Goal: Task Accomplishment & Management: Manage account settings

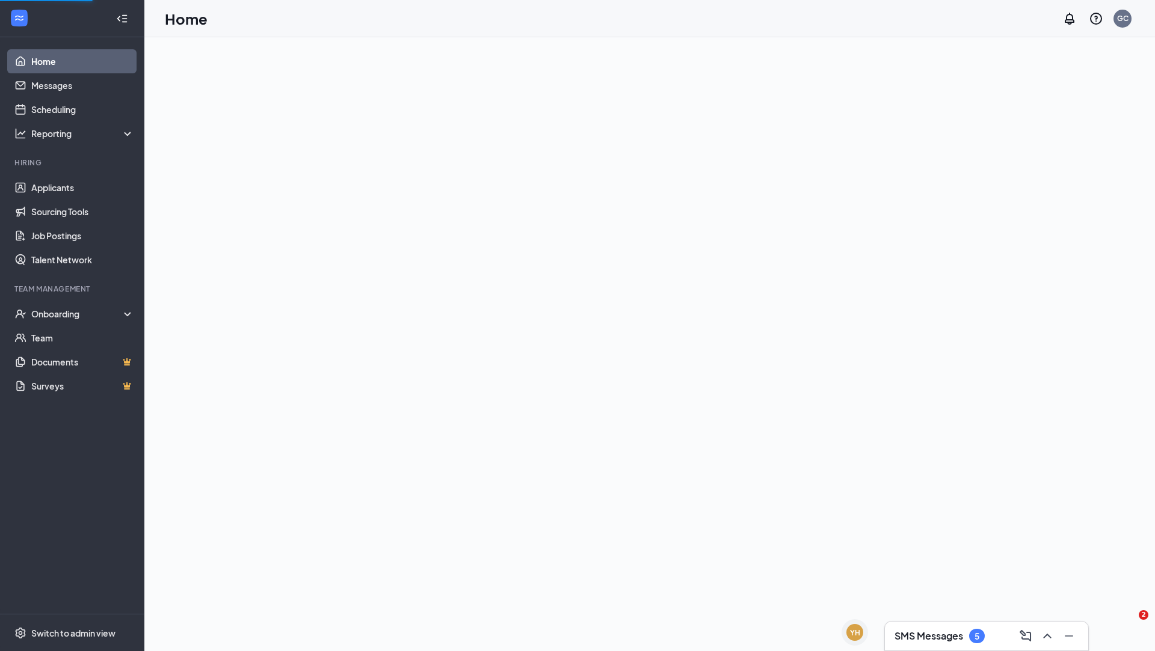
click at [967, 641] on div "SMS Messages 5" at bounding box center [939, 636] width 90 height 14
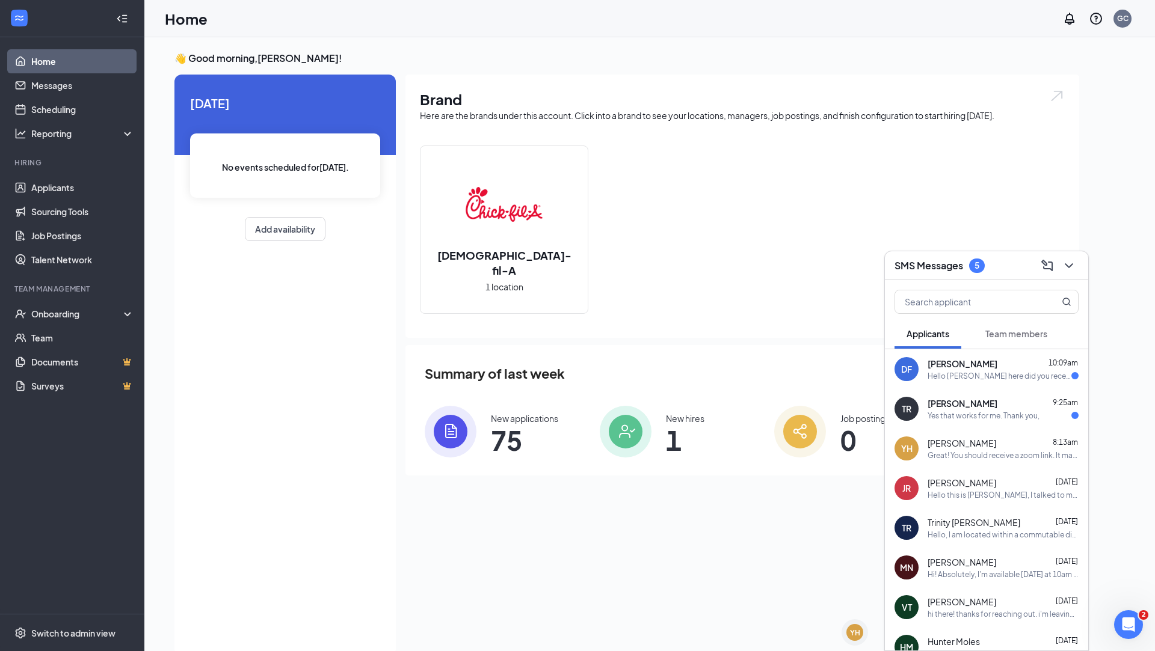
click at [988, 417] on div "Yes that works for me. Thank you," at bounding box center [983, 416] width 112 height 10
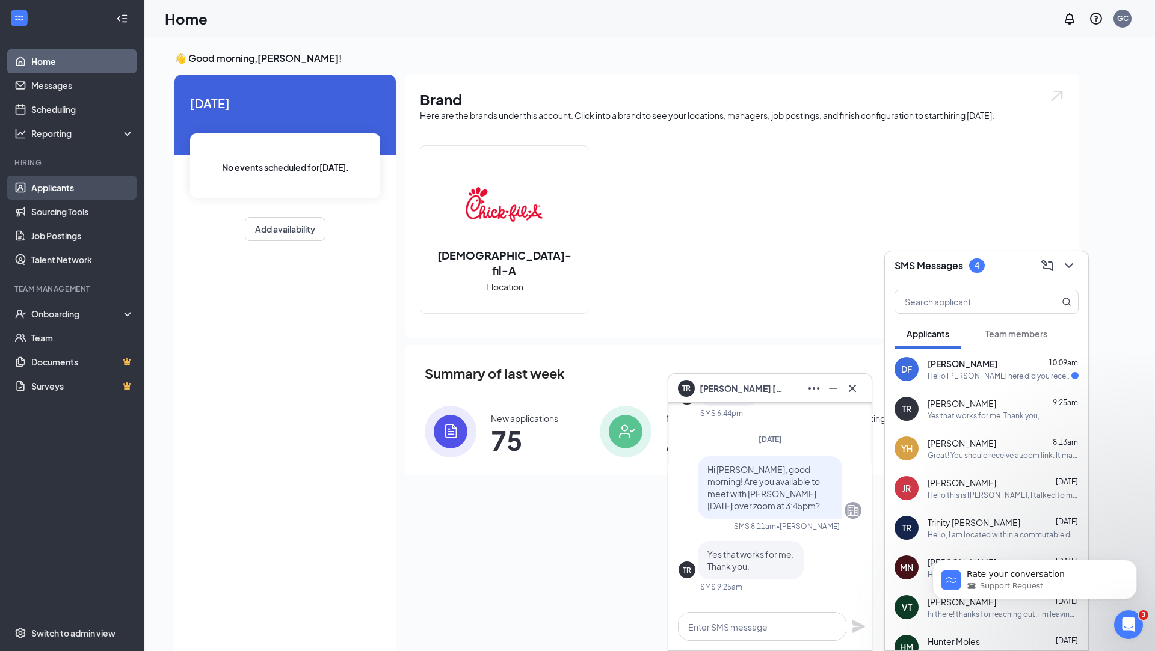
click at [70, 188] on link "Applicants" at bounding box center [82, 188] width 103 height 24
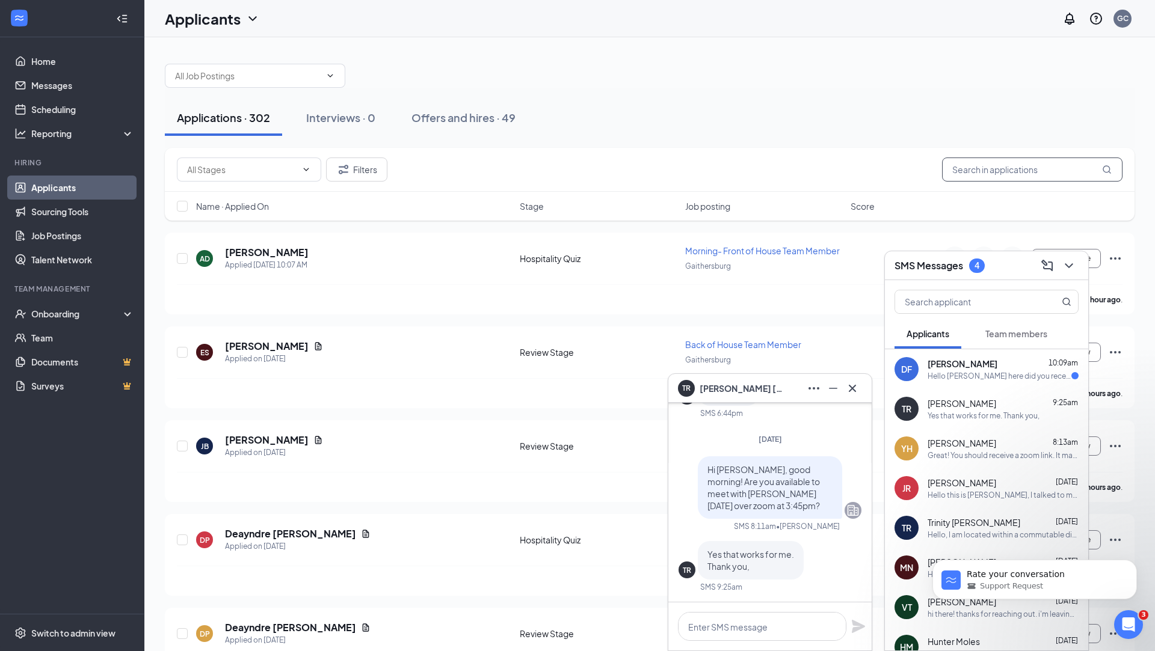
click at [1016, 173] on input "text" at bounding box center [1032, 170] width 180 height 24
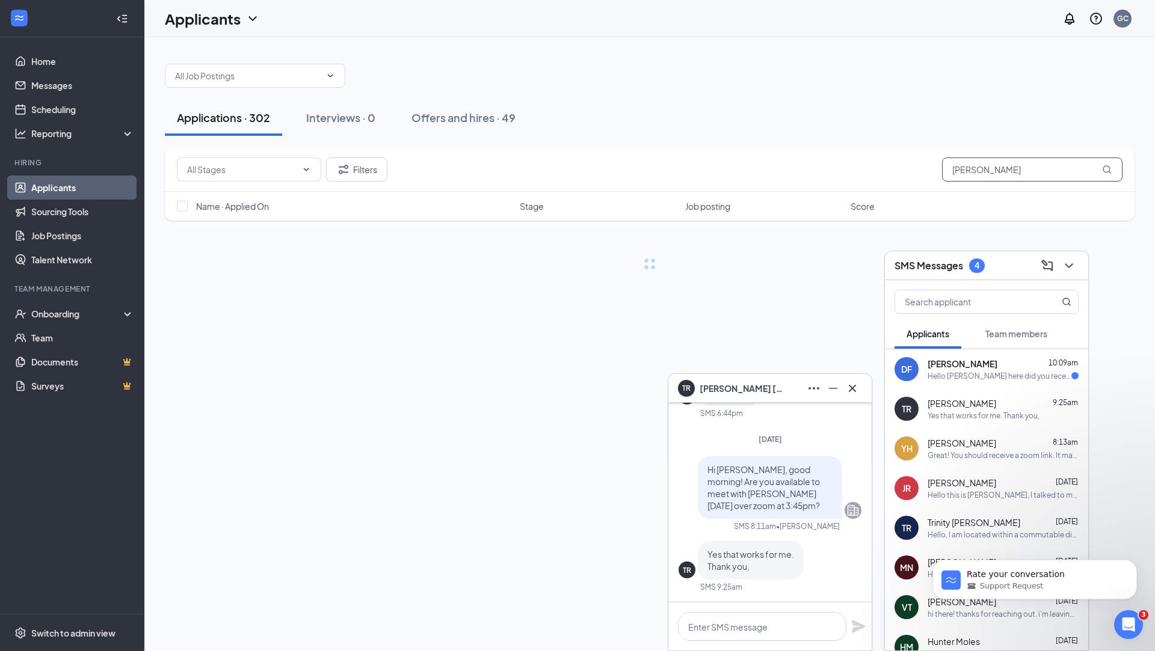
type input "[PERSON_NAME]"
click at [855, 395] on icon "Cross" at bounding box center [852, 388] width 14 height 14
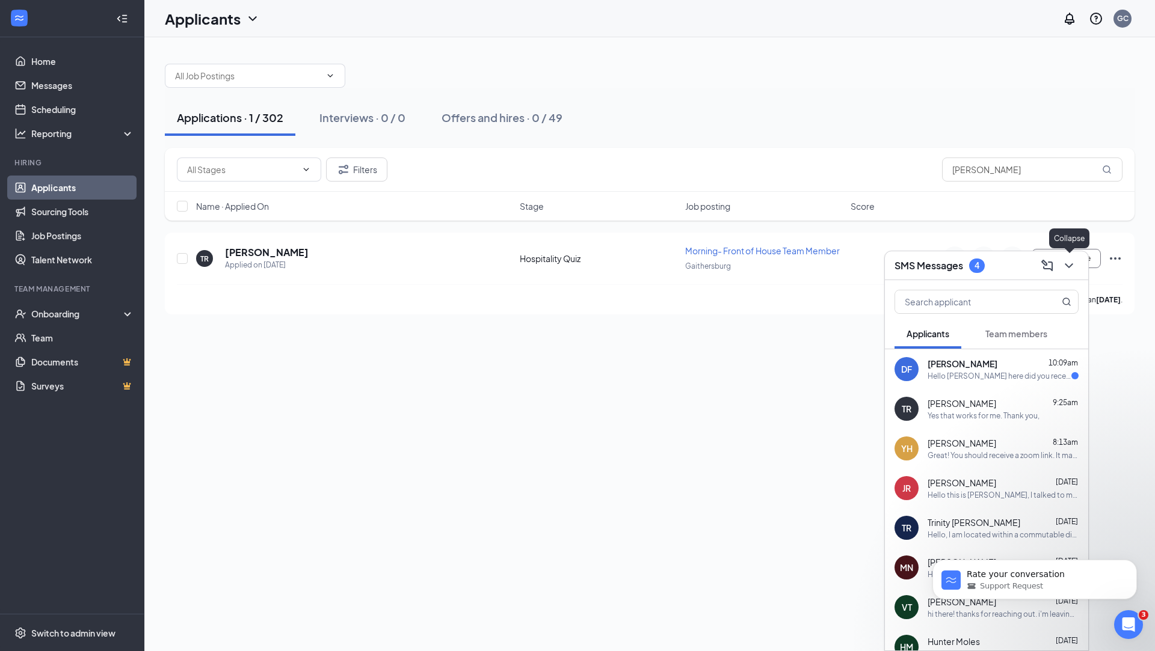
click at [1069, 268] on icon "ChevronDown" at bounding box center [1069, 266] width 14 height 14
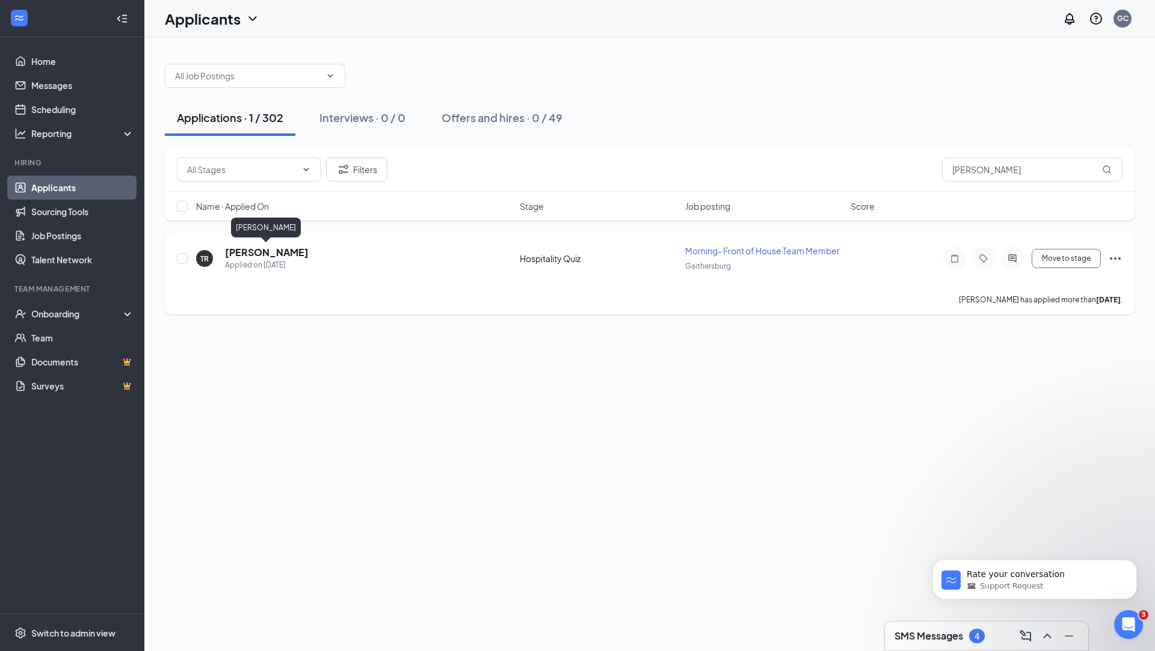
click at [265, 247] on h5 "[PERSON_NAME]" at bounding box center [267, 252] width 84 height 13
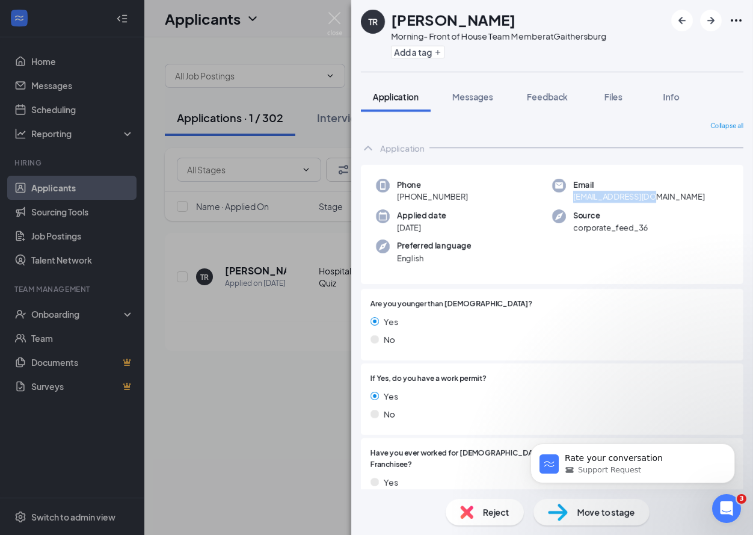
drag, startPoint x: 661, startPoint y: 195, endPoint x: 571, endPoint y: 201, distance: 89.8
click at [571, 201] on div "Email [EMAIL_ADDRESS][DOMAIN_NAME]" at bounding box center [640, 191] width 176 height 25
copy span "[EMAIL_ADDRESS][DOMAIN_NAME]"
drag, startPoint x: 392, startPoint y: 197, endPoint x: 473, endPoint y: 197, distance: 81.8
click at [473, 197] on div "Phone [PHONE_NUMBER]" at bounding box center [464, 191] width 176 height 25
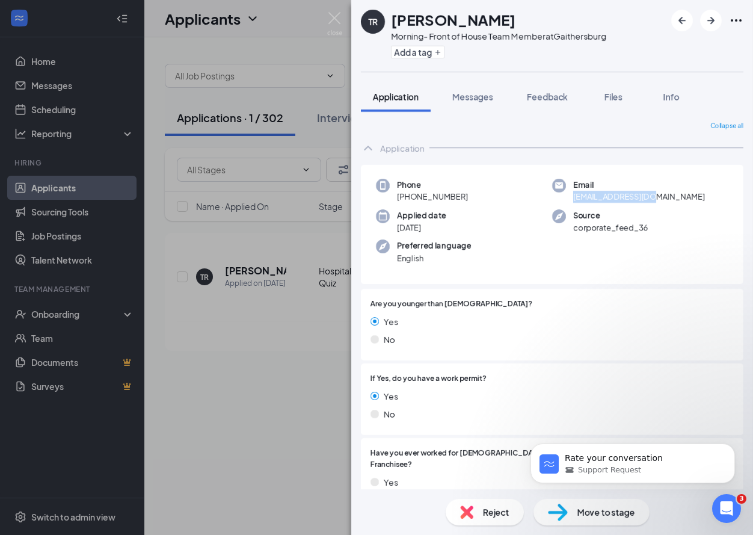
copy span "[PHONE_NUMBER]"
drag, startPoint x: 394, startPoint y: 22, endPoint x: 527, endPoint y: 22, distance: 132.9
click at [528, 22] on div "[PERSON_NAME]" at bounding box center [498, 20] width 215 height 20
copy h1 "[PERSON_NAME]"
